Goal: Task Accomplishment & Management: Use online tool/utility

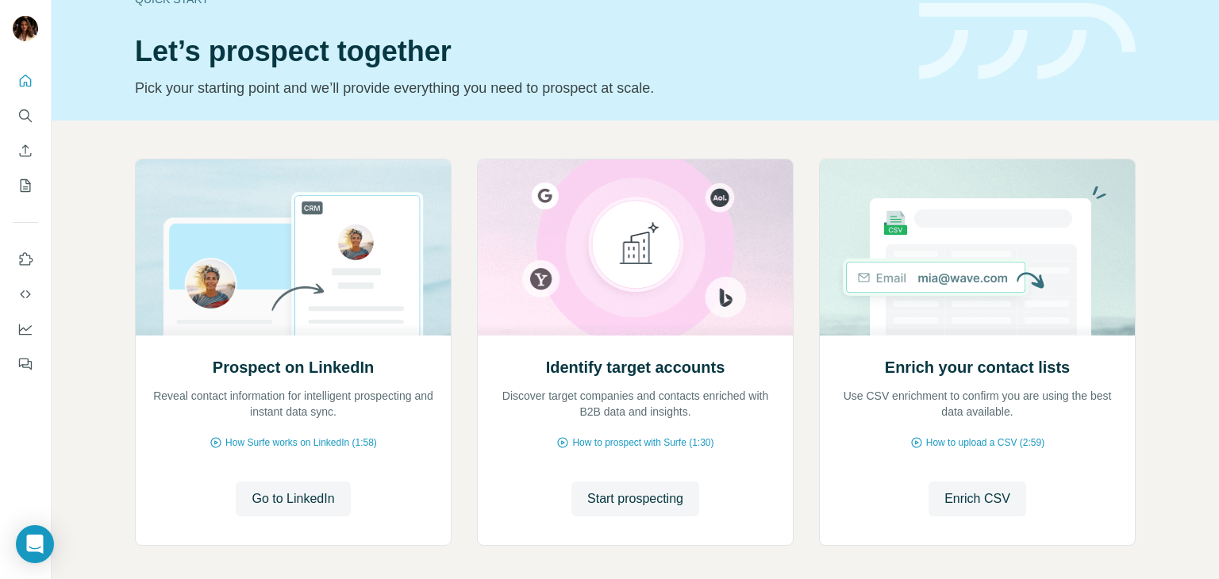
scroll to position [38, 0]
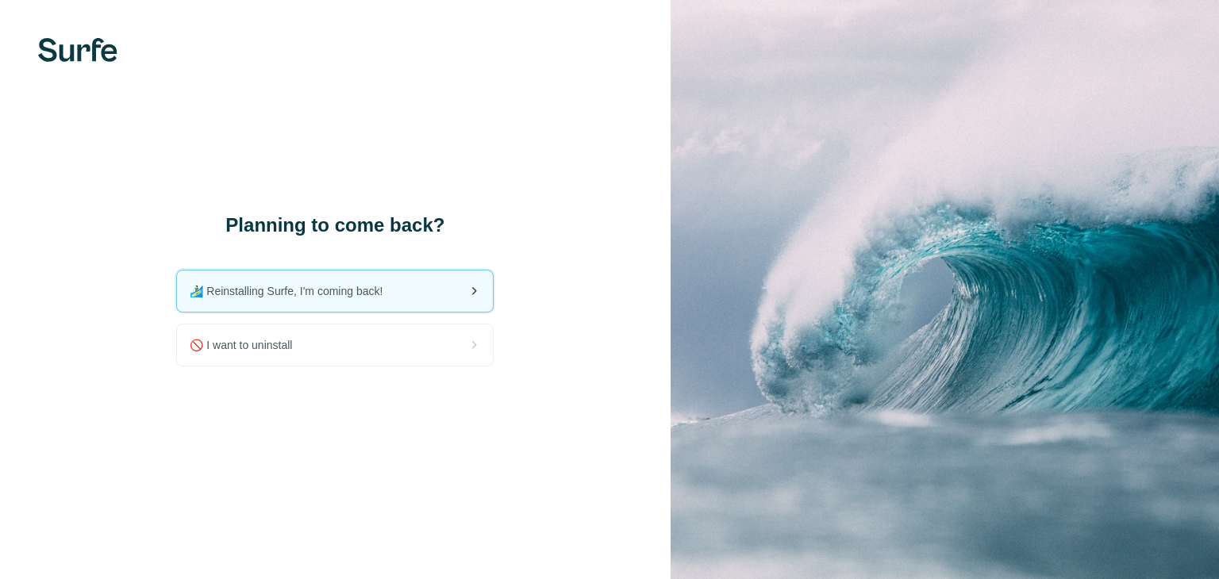
click at [348, 297] on span "🏄🏻‍♂️ Reinstalling Surfe, I'm coming back!" at bounding box center [293, 291] width 206 height 16
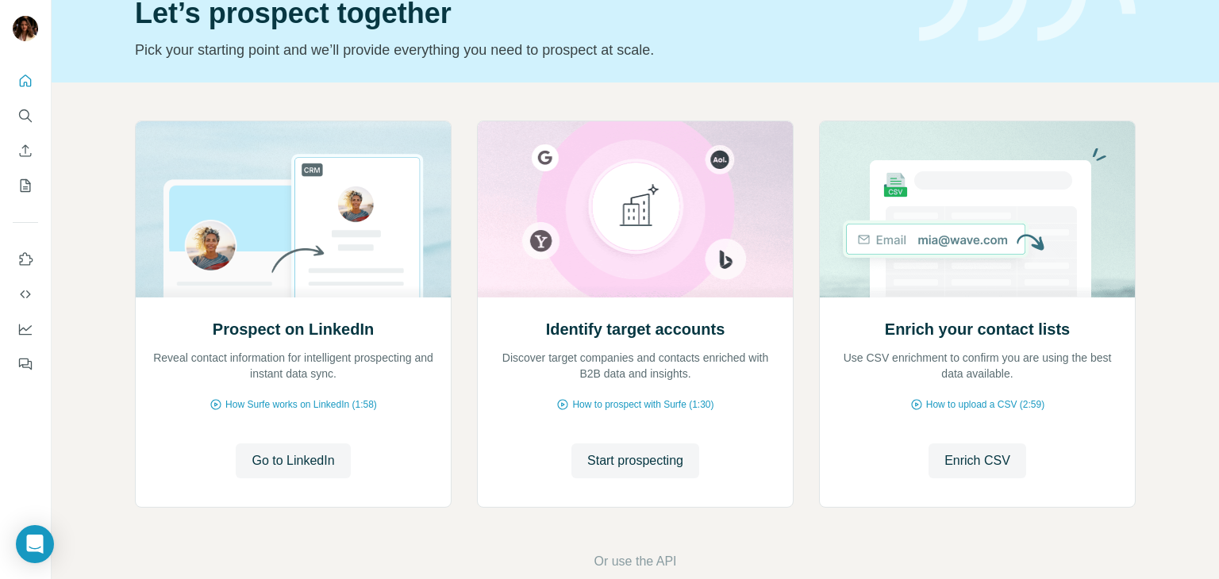
scroll to position [106, 0]
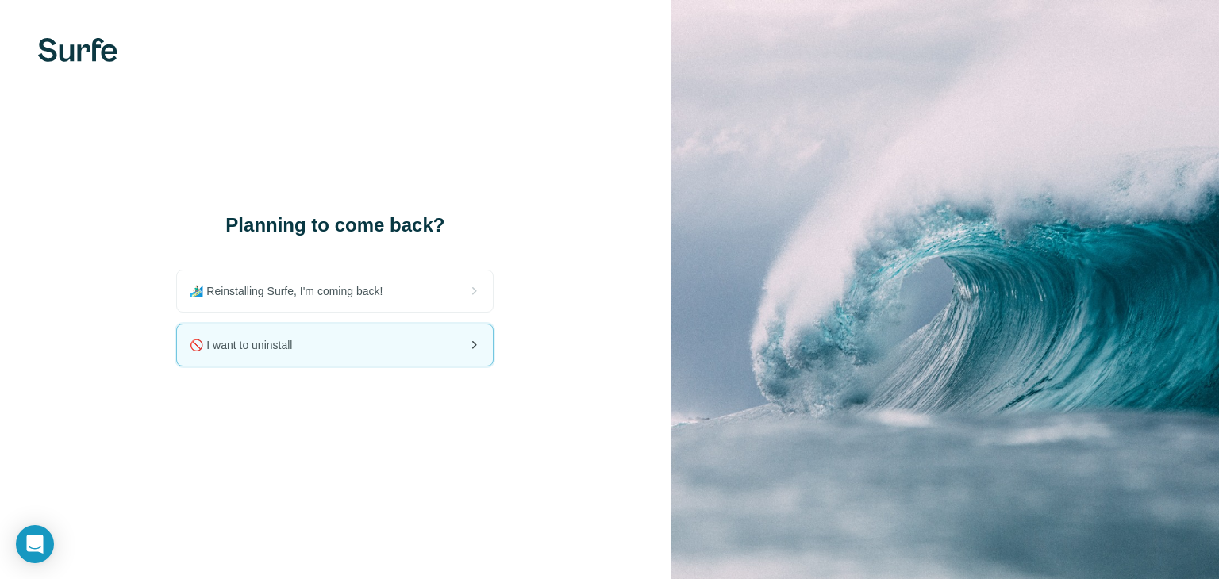
click at [376, 349] on div "🚫 I want to uninstall" at bounding box center [335, 345] width 316 height 41
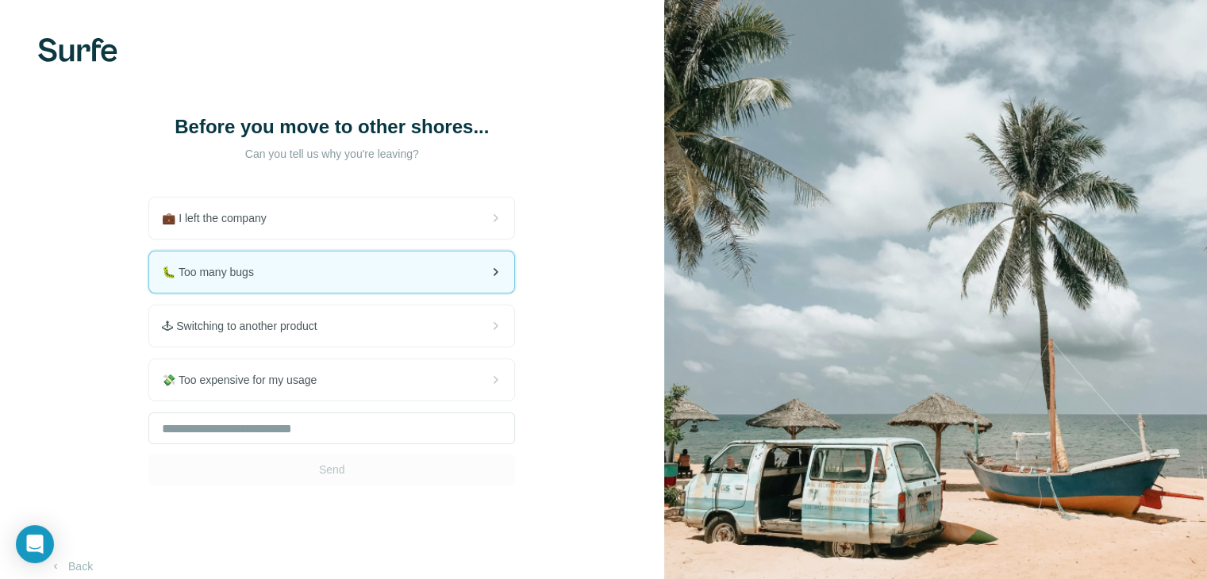
click at [428, 269] on div "🐛 Too many bugs" at bounding box center [331, 272] width 365 height 41
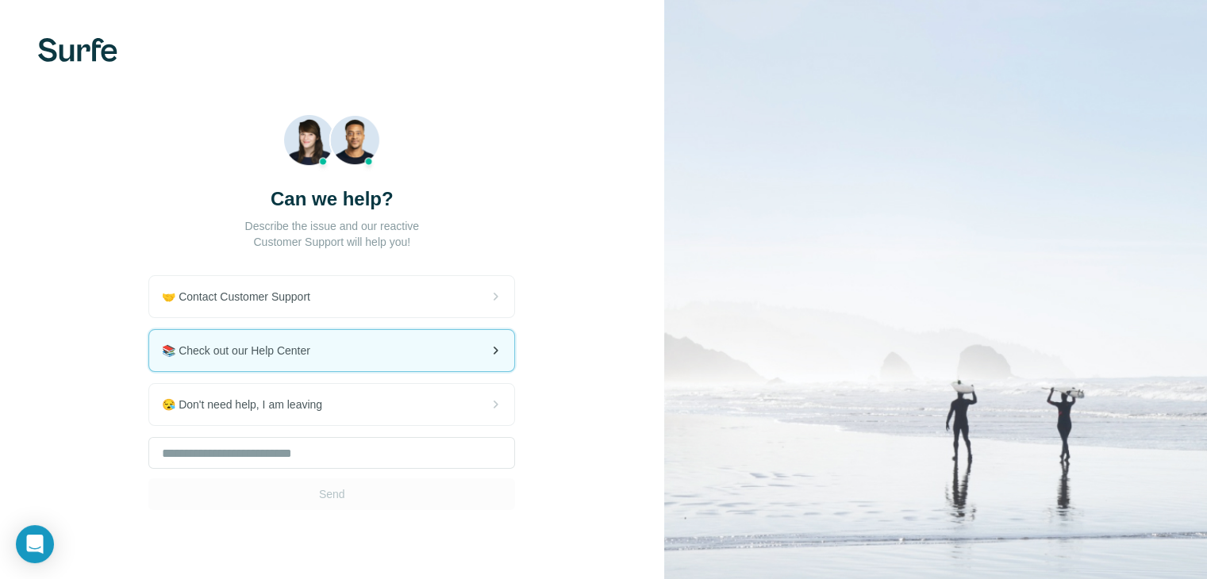
click at [276, 354] on span "📚 Check out our Help Center" at bounding box center [242, 351] width 161 height 16
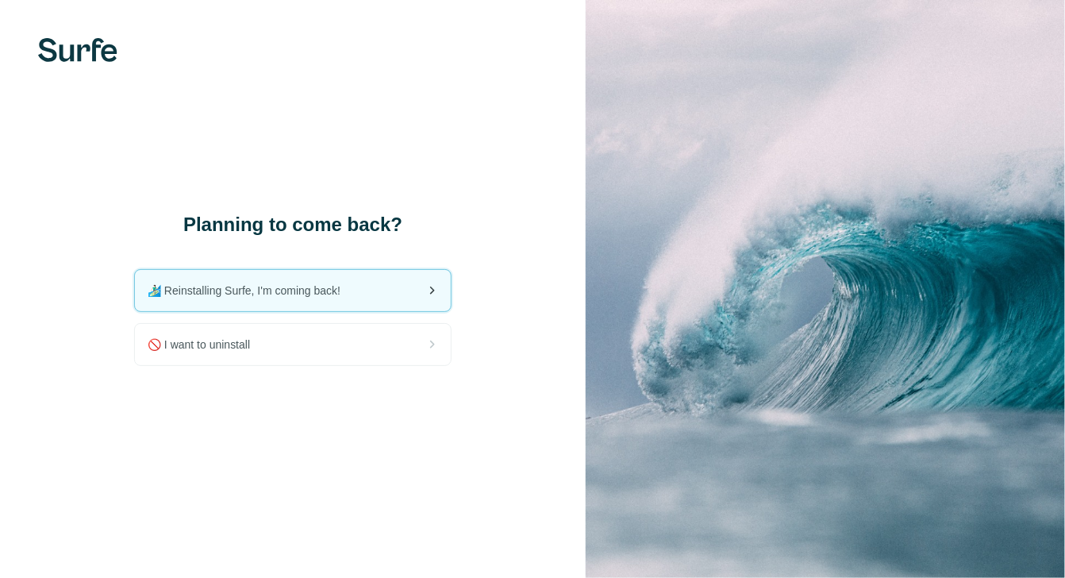
click at [308, 290] on span "🏄🏻‍♂️ Reinstalling Surfe, I'm coming back!" at bounding box center [251, 290] width 206 height 16
